Goal: Task Accomplishment & Management: Manage account settings

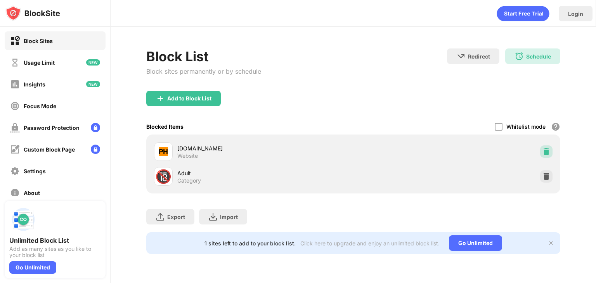
click at [544, 156] on div at bounding box center [546, 152] width 12 height 12
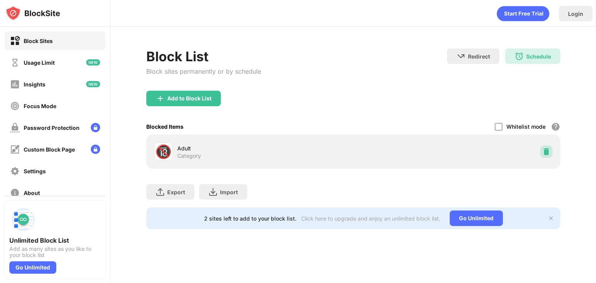
click at [544, 156] on div at bounding box center [546, 152] width 12 height 12
